Goal: Task Accomplishment & Management: Manage account settings

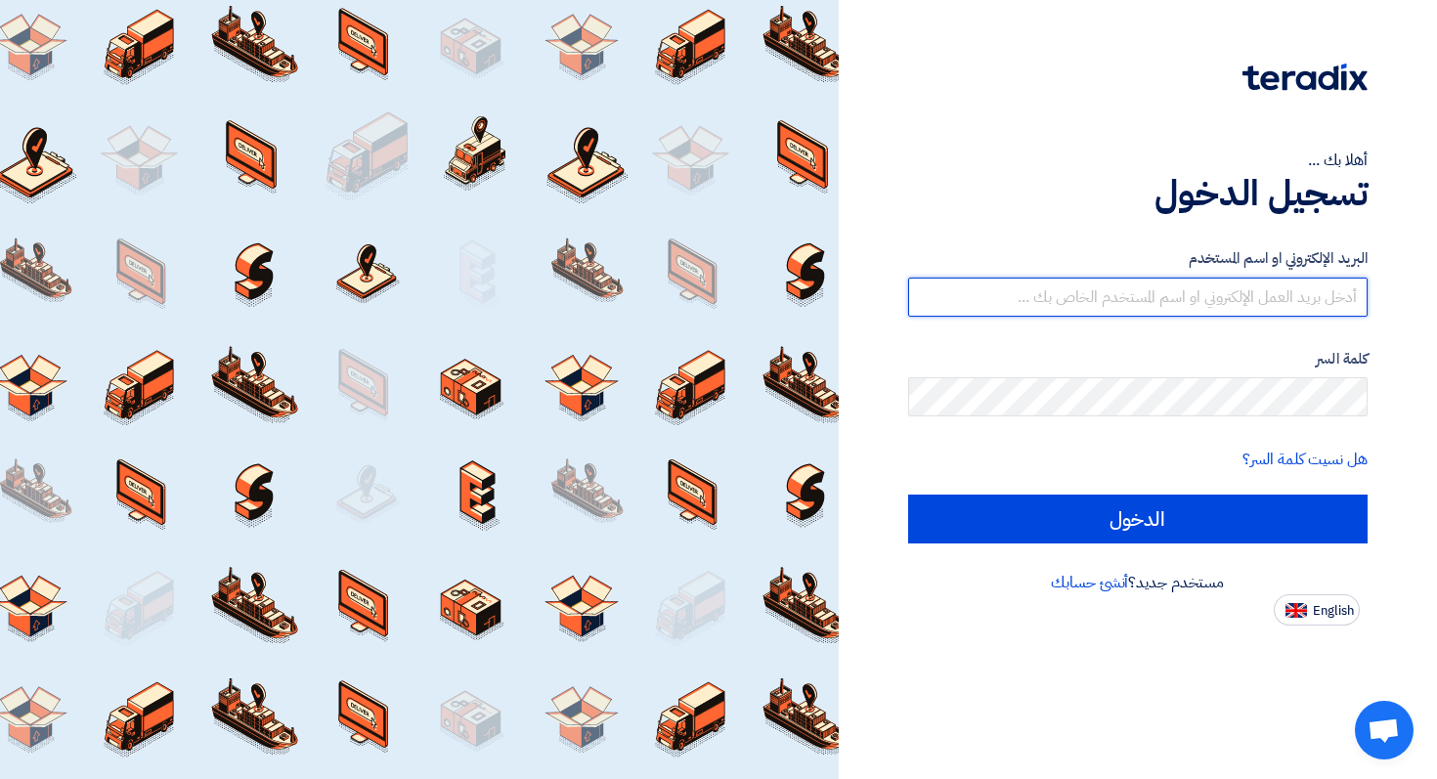
click at [1102, 287] on input "text" at bounding box center [1138, 297] width 461 height 39
paste input "[EMAIL_ADDRESS][DOMAIN_NAME]"
type input "[EMAIL_ADDRESS][DOMAIN_NAME]"
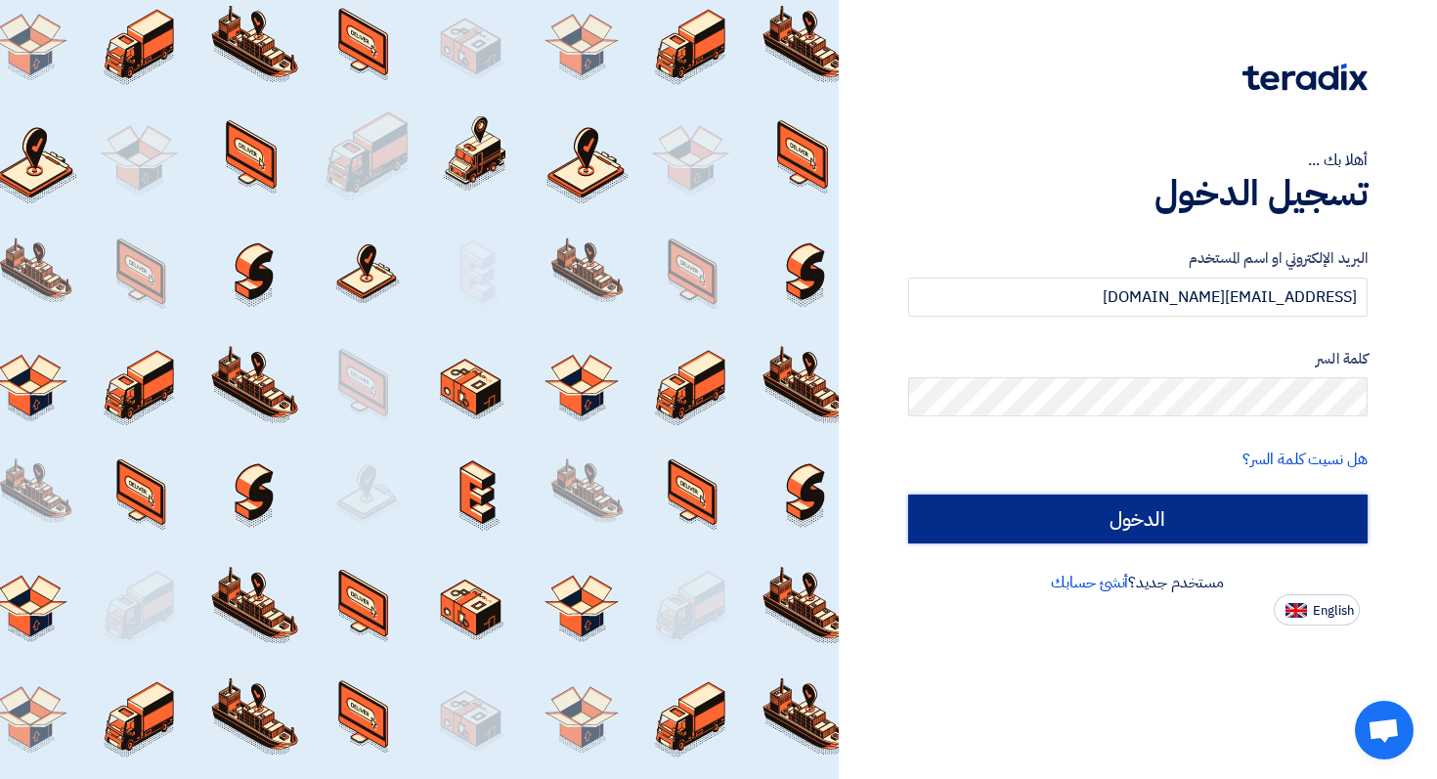
click at [1172, 534] on input "الدخول" at bounding box center [1138, 519] width 461 height 49
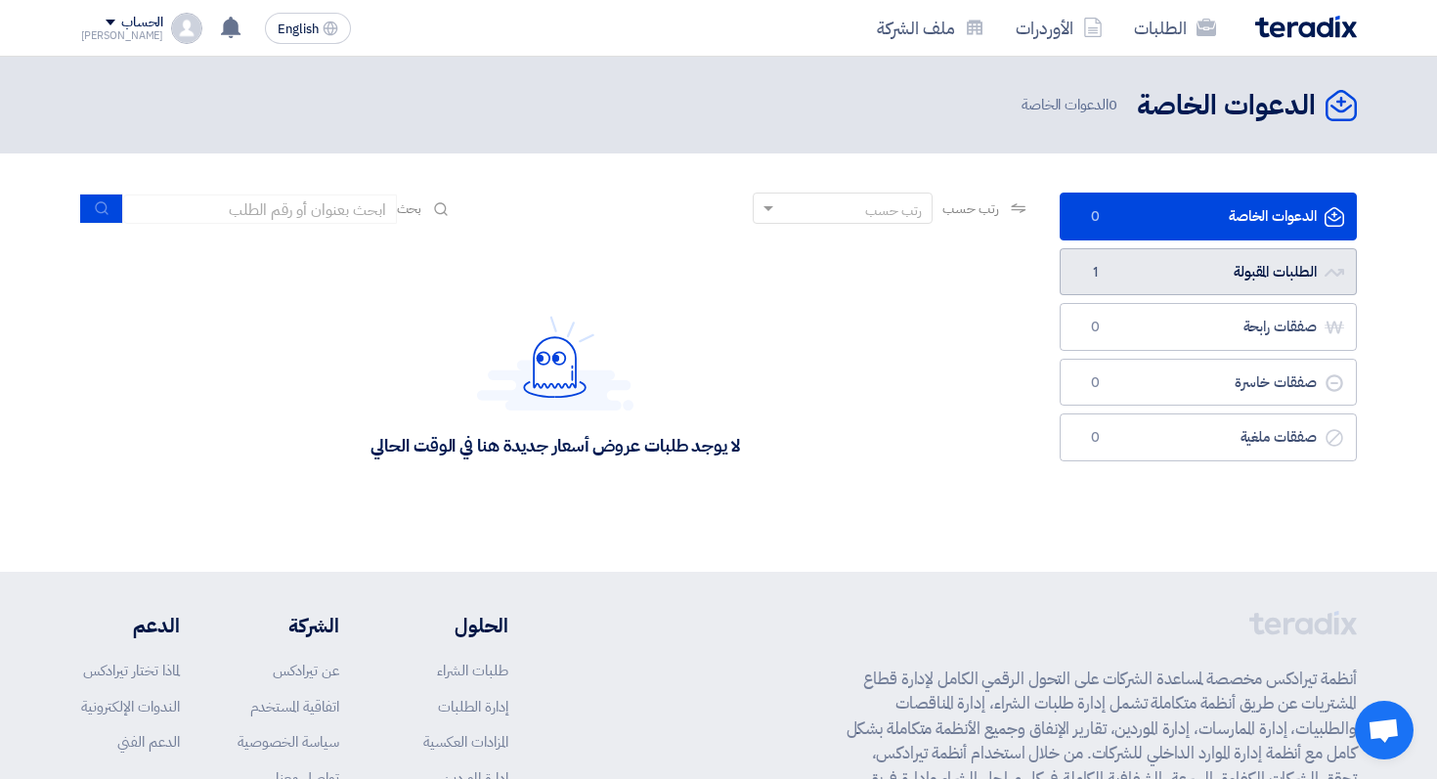
click at [1196, 293] on link "الطلبات المقبولة الطلبات المقبولة 1" at bounding box center [1208, 272] width 297 height 48
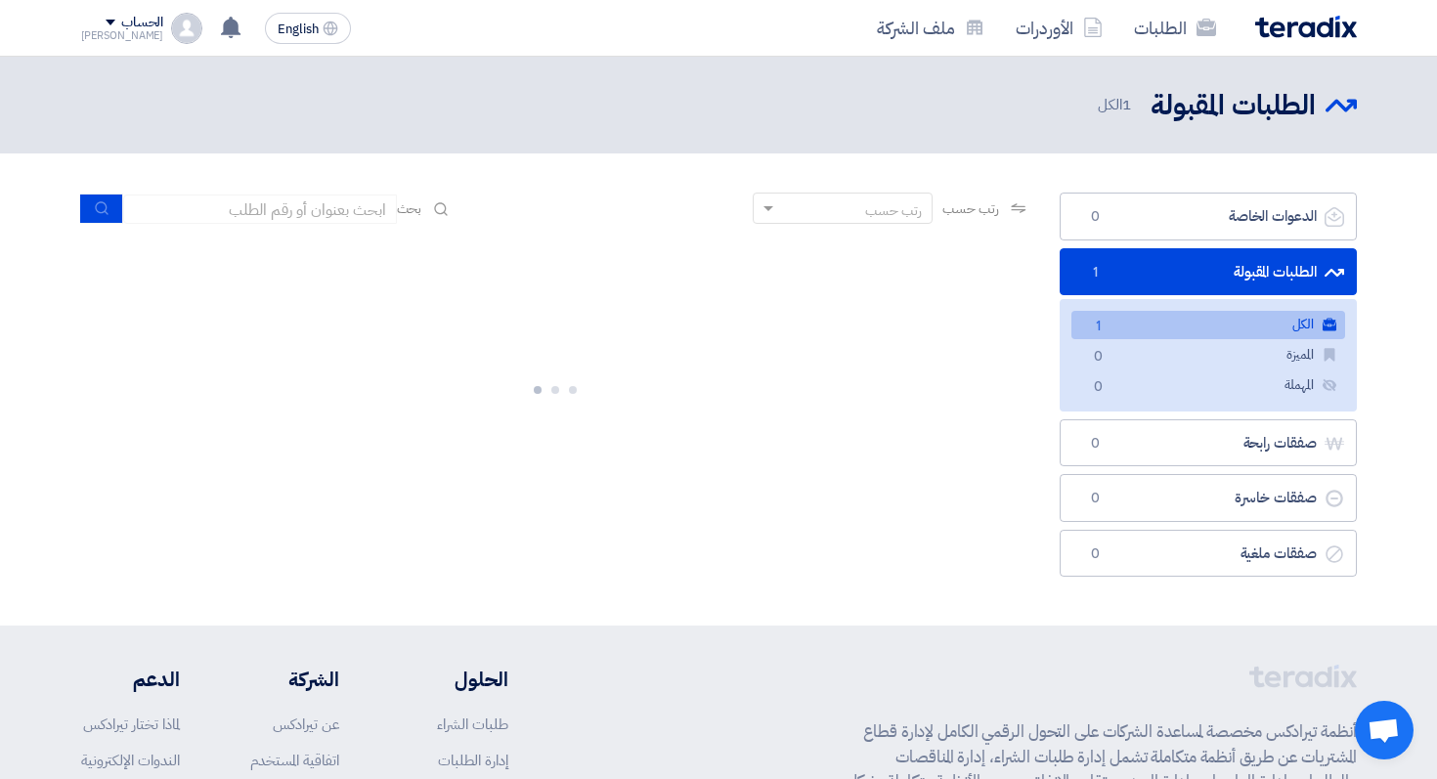
click at [1192, 336] on link "الكل الكل 1" at bounding box center [1209, 325] width 274 height 28
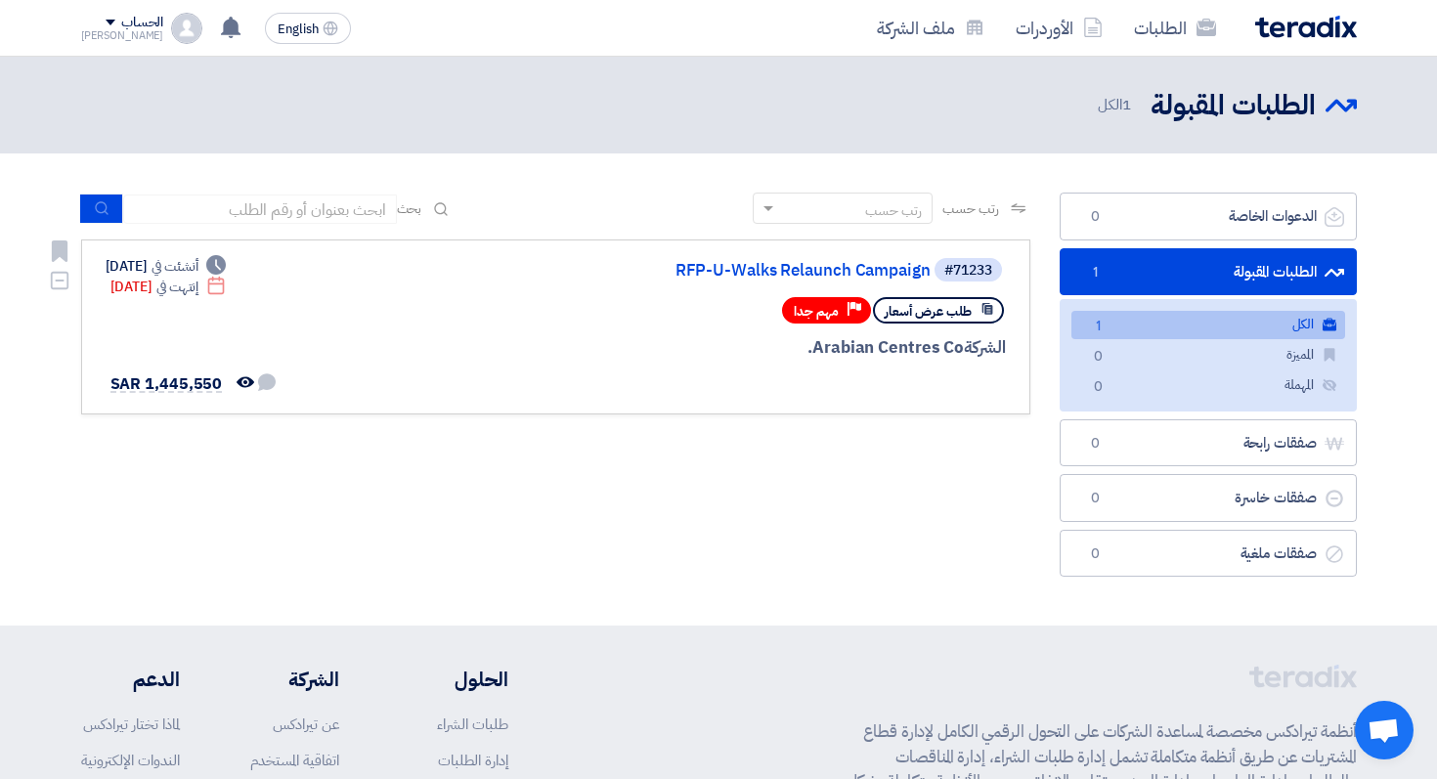
click at [809, 280] on div "#71233 RFP-U-Walks Relaunch Campaign" at bounding box center [771, 269] width 470 height 27
click at [818, 271] on link "RFP-U-Walks Relaunch Campaign" at bounding box center [735, 271] width 391 height 18
